Goal: Navigation & Orientation: Go to known website

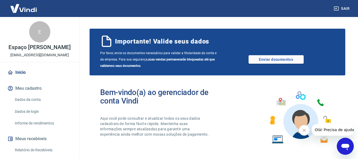
scroll to position [324, 0]
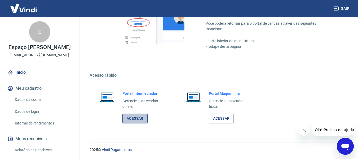
click at [127, 123] on link "Acessar" at bounding box center [134, 118] width 25 height 10
click at [139, 118] on link "Acessar" at bounding box center [134, 118] width 25 height 10
